Goal: Transaction & Acquisition: Purchase product/service

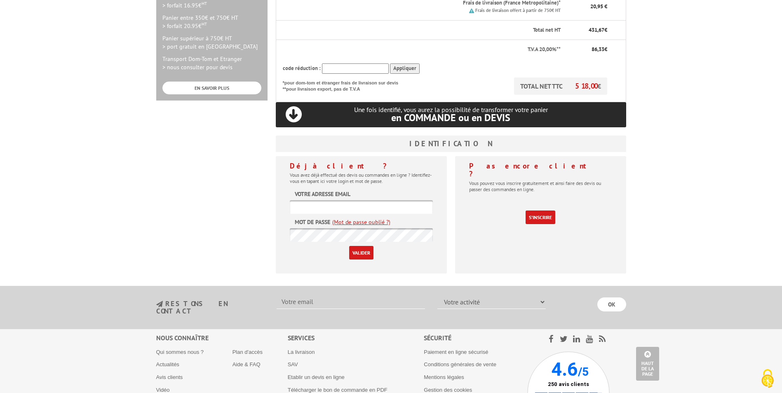
scroll to position [288, 0]
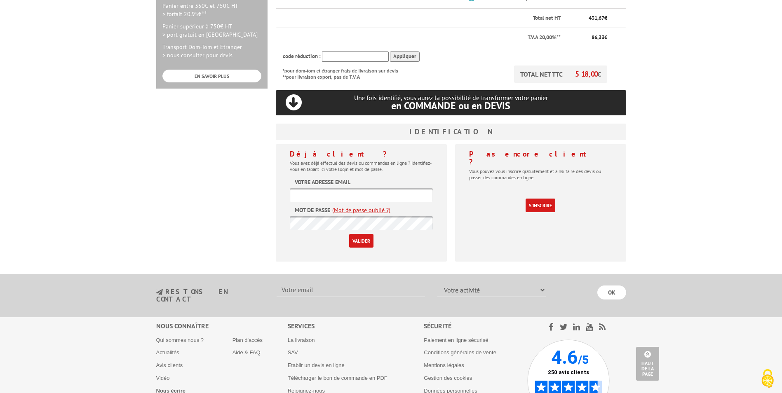
type input "serviceachats@aljt.asso.fr"
click at [361, 234] on input "Valider" at bounding box center [361, 241] width 24 height 14
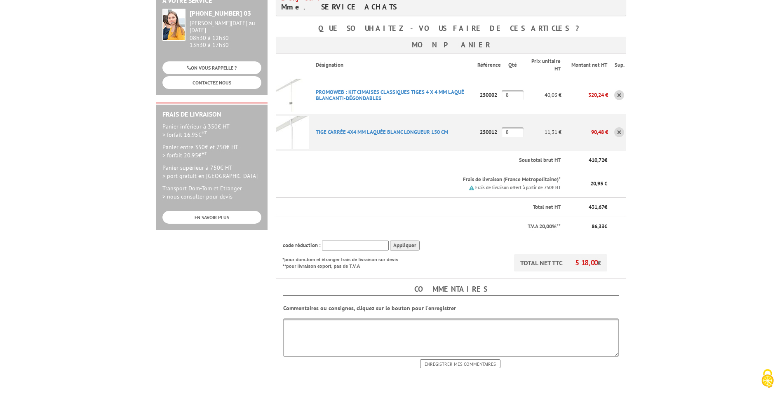
scroll to position [288, 0]
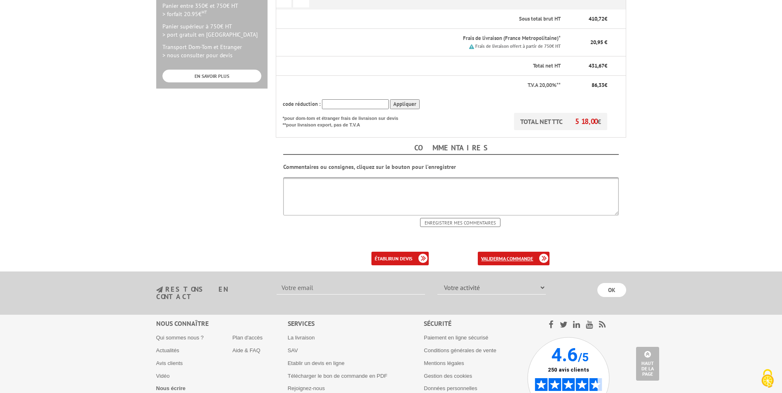
click at [530, 252] on link "valider ma commande" at bounding box center [514, 259] width 72 height 14
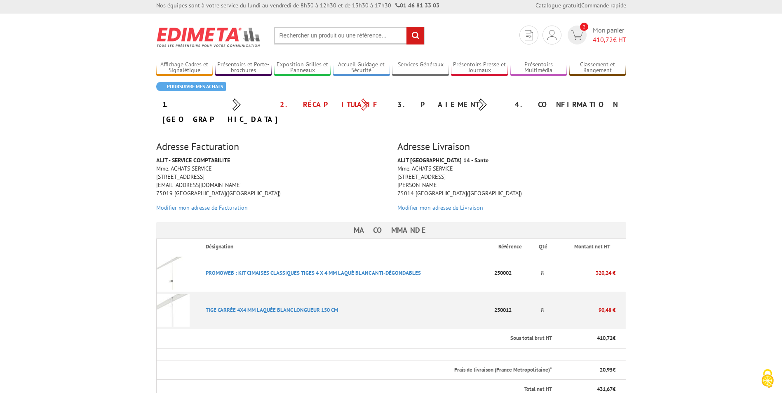
scroll to position [288, 0]
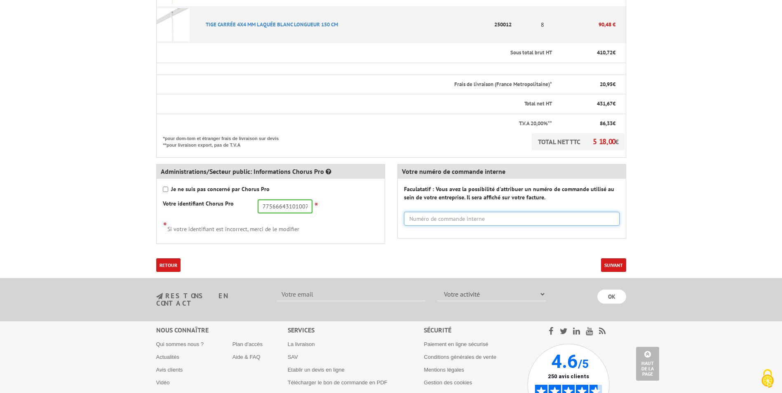
click at [471, 212] on input "text" at bounding box center [512, 219] width 216 height 14
type input "54590"
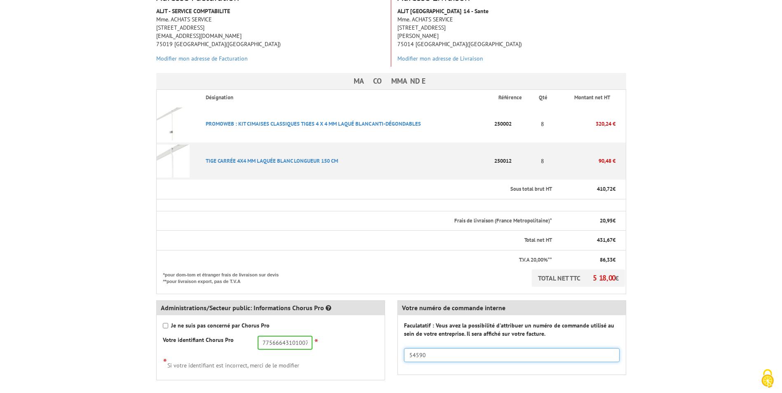
scroll to position [247, 0]
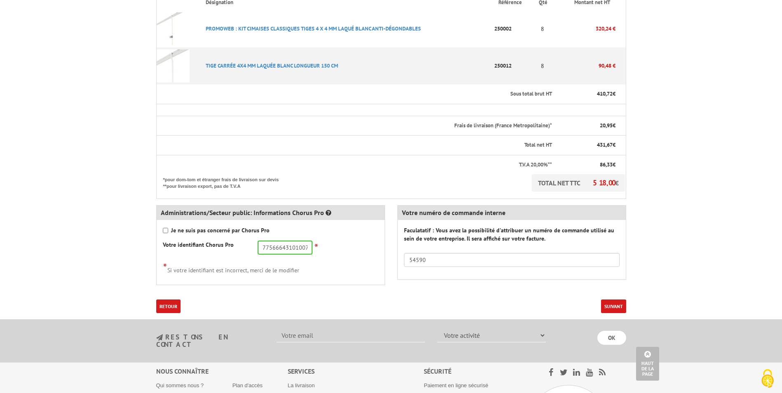
click at [610, 283] on form "Ma commande Désignation Référence Qté Montant net HT Sous total brut HT 410,72 …" at bounding box center [391, 145] width 470 height 335
drag, startPoint x: 610, startPoint y: 283, endPoint x: 609, endPoint y: 289, distance: 6.6
click at [609, 300] on button "Suivant" at bounding box center [613, 307] width 25 height 14
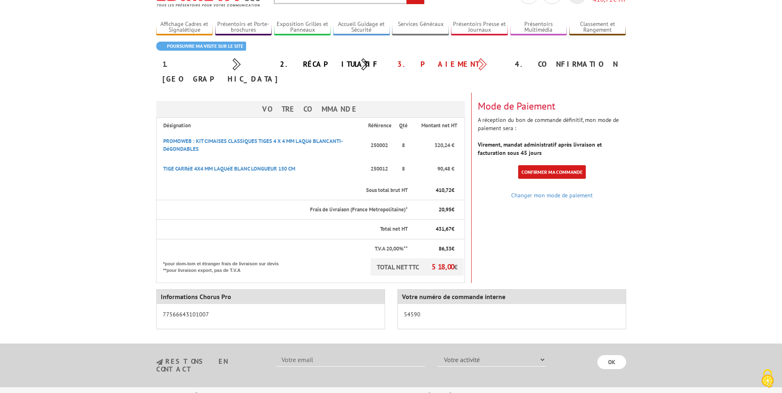
scroll to position [40, 0]
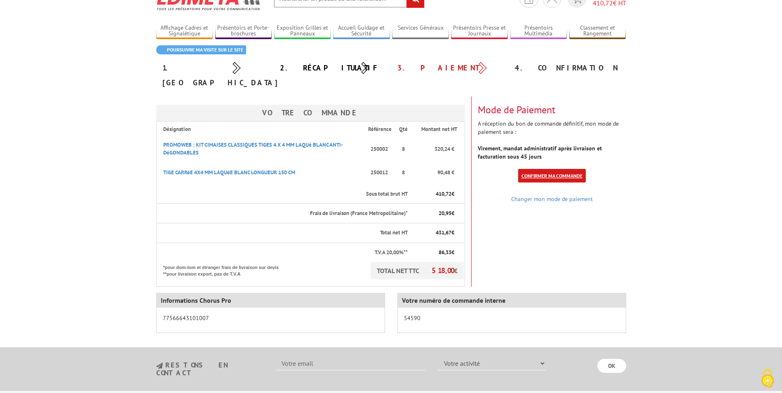
click at [568, 169] on link "Confirmer ma commande" at bounding box center [552, 176] width 68 height 14
